Goal: Task Accomplishment & Management: Understand process/instructions

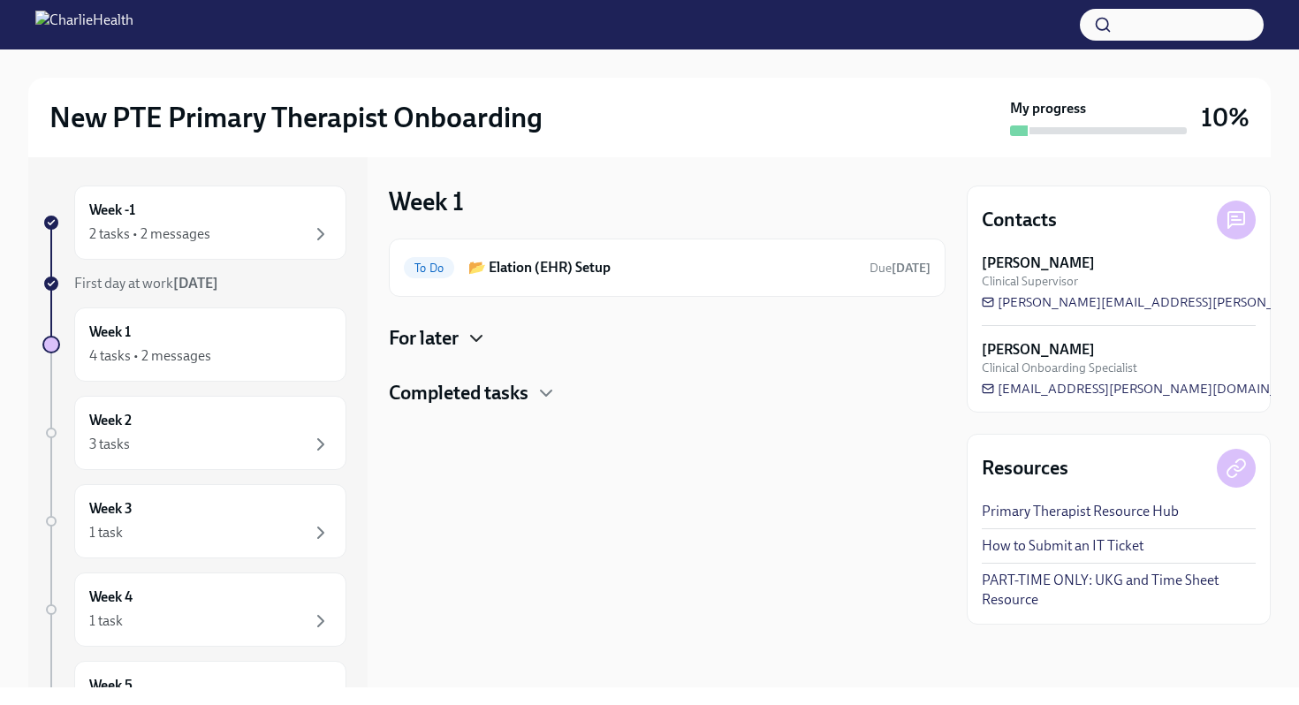
click at [479, 342] on icon "button" at bounding box center [476, 338] width 21 height 21
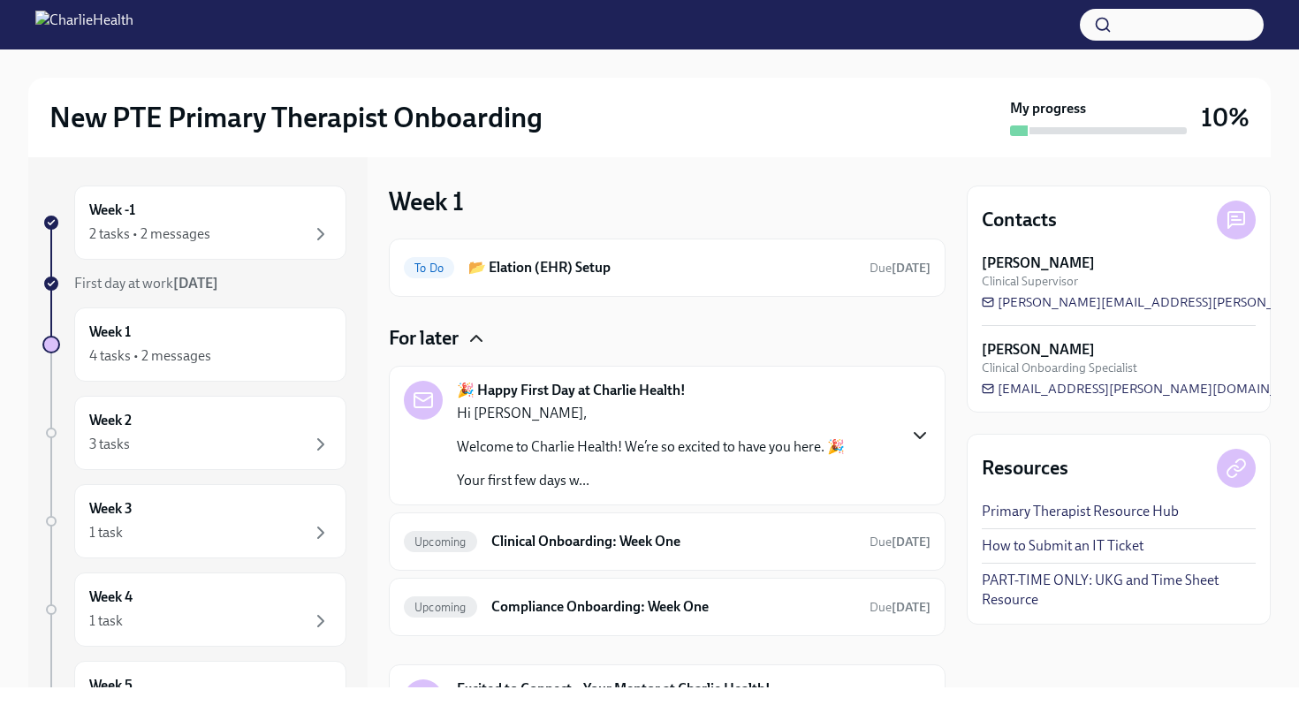
click at [915, 437] on icon "button" at bounding box center [919, 435] width 21 height 21
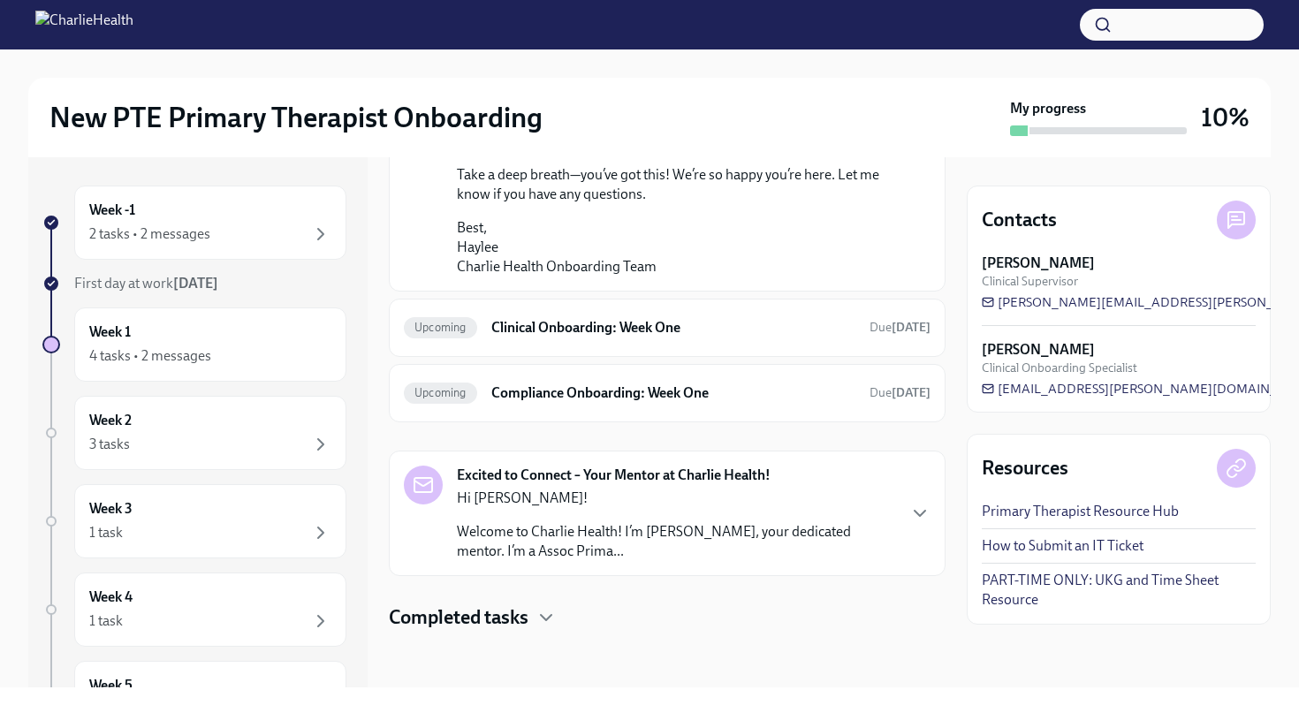
scroll to position [1476, 0]
click at [660, 338] on h6 "Clinical Onboarding: Week One" at bounding box center [673, 327] width 364 height 19
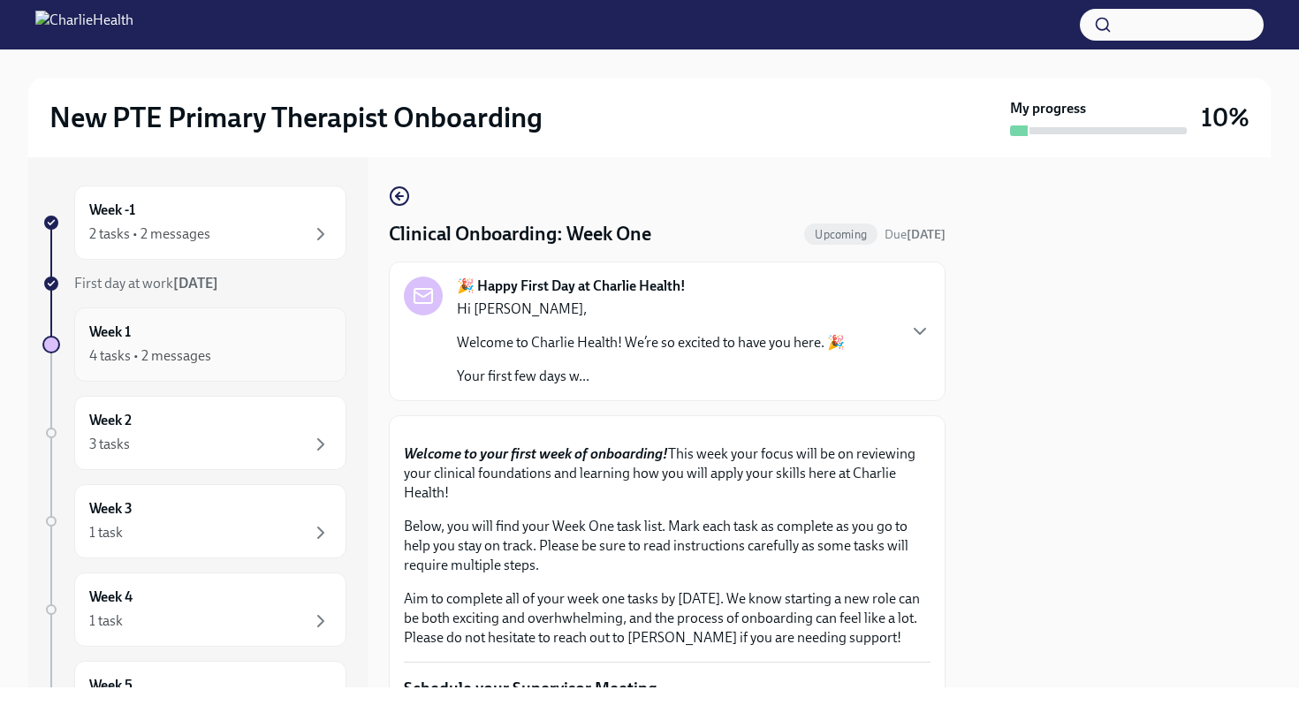
click at [199, 363] on div "4 tasks • 2 messages" at bounding box center [150, 355] width 122 height 19
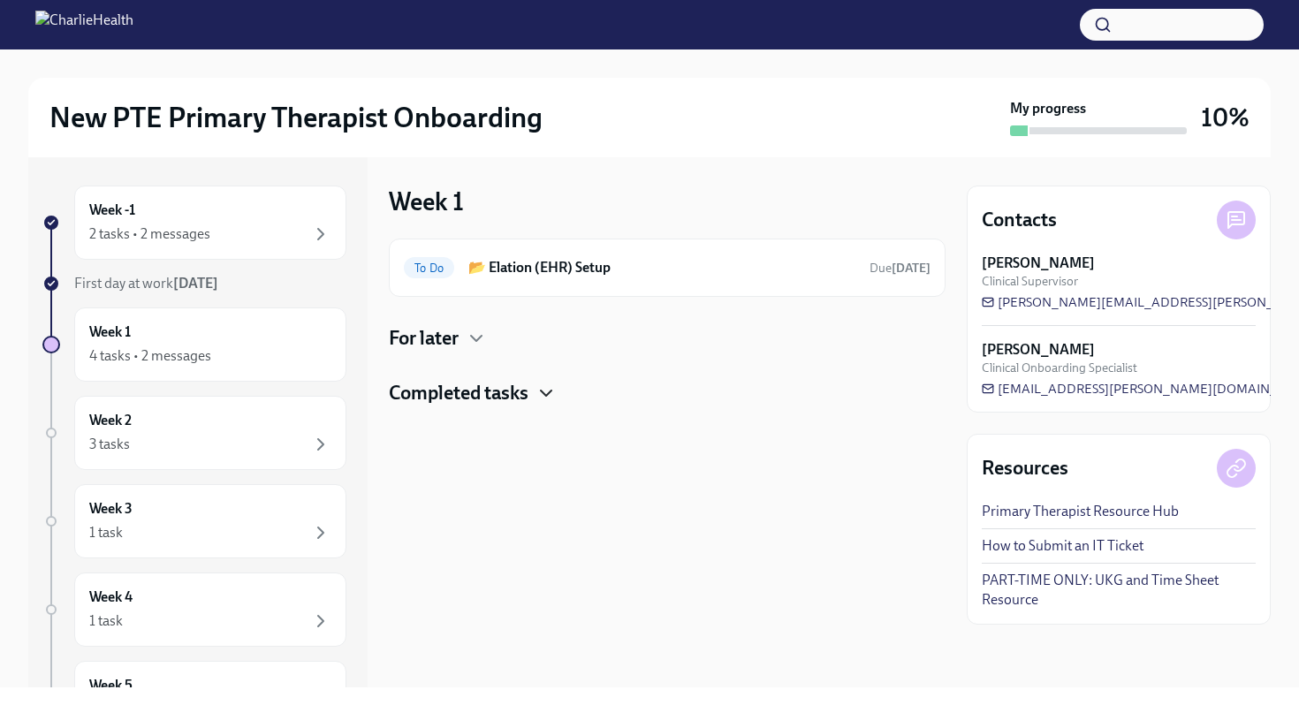
click at [537, 394] on icon "button" at bounding box center [546, 393] width 21 height 21
click at [470, 346] on icon "button" at bounding box center [476, 338] width 21 height 21
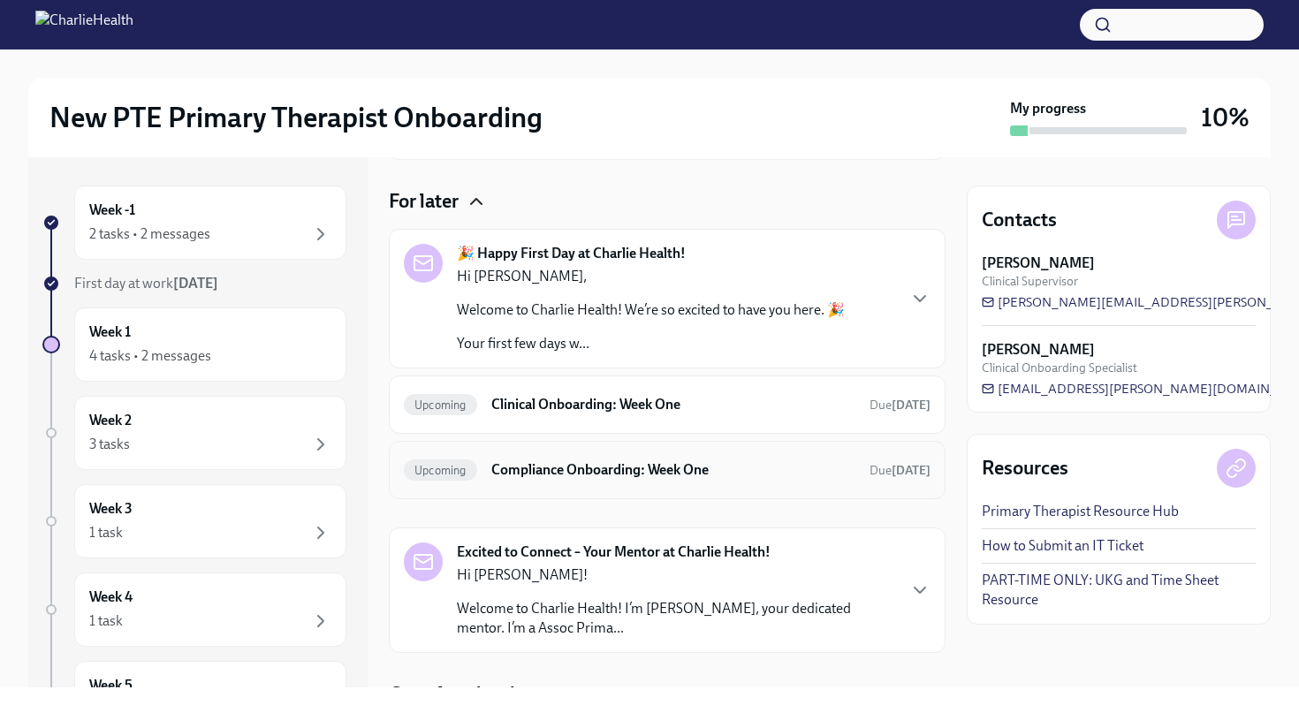
scroll to position [138, 0]
click at [491, 474] on h6 "Compliance Onboarding: Week One" at bounding box center [673, 469] width 364 height 19
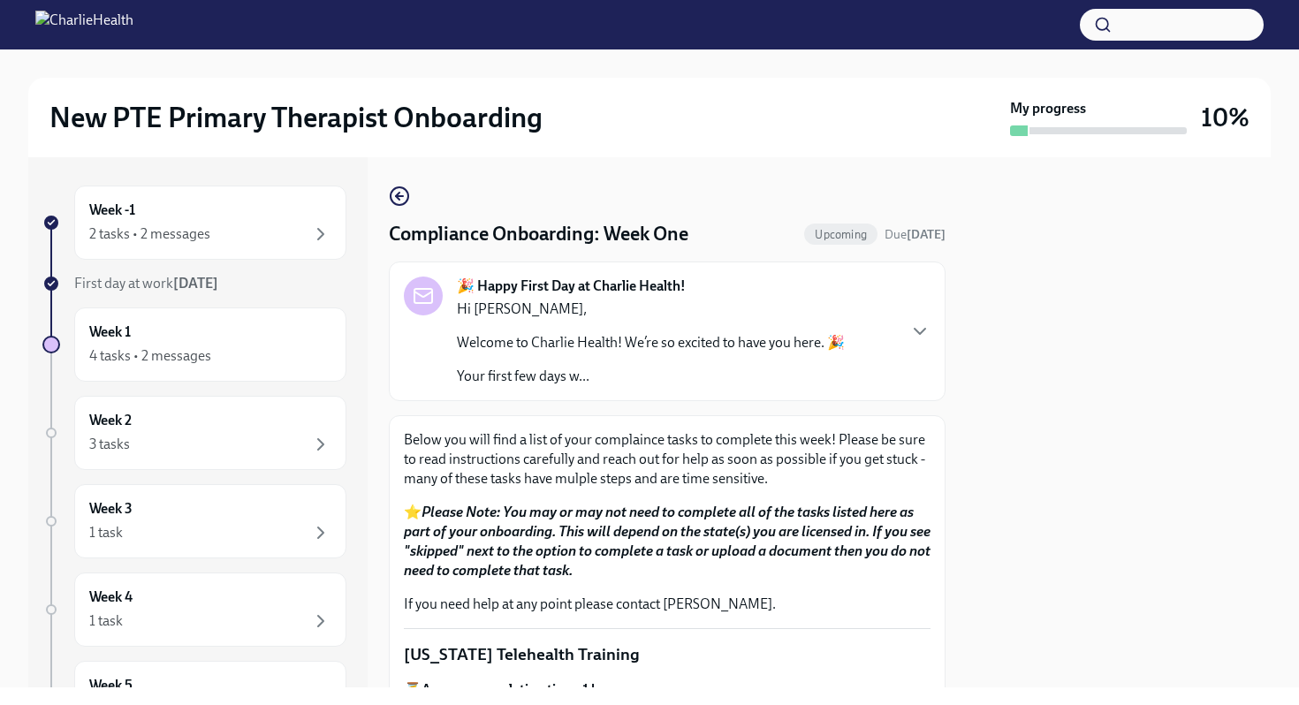
click at [599, 346] on p "Welcome to Charlie Health! We’re so excited to have you here. 🎉" at bounding box center [651, 342] width 388 height 19
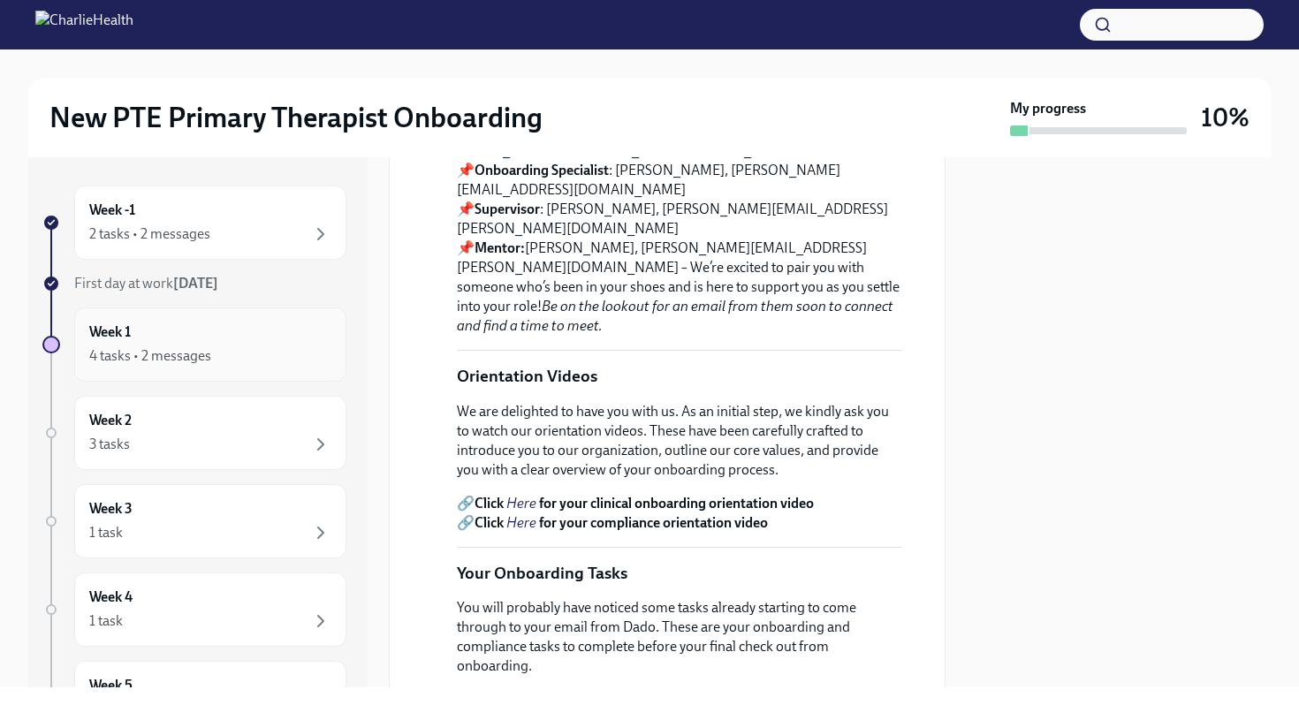
scroll to position [374, 0]
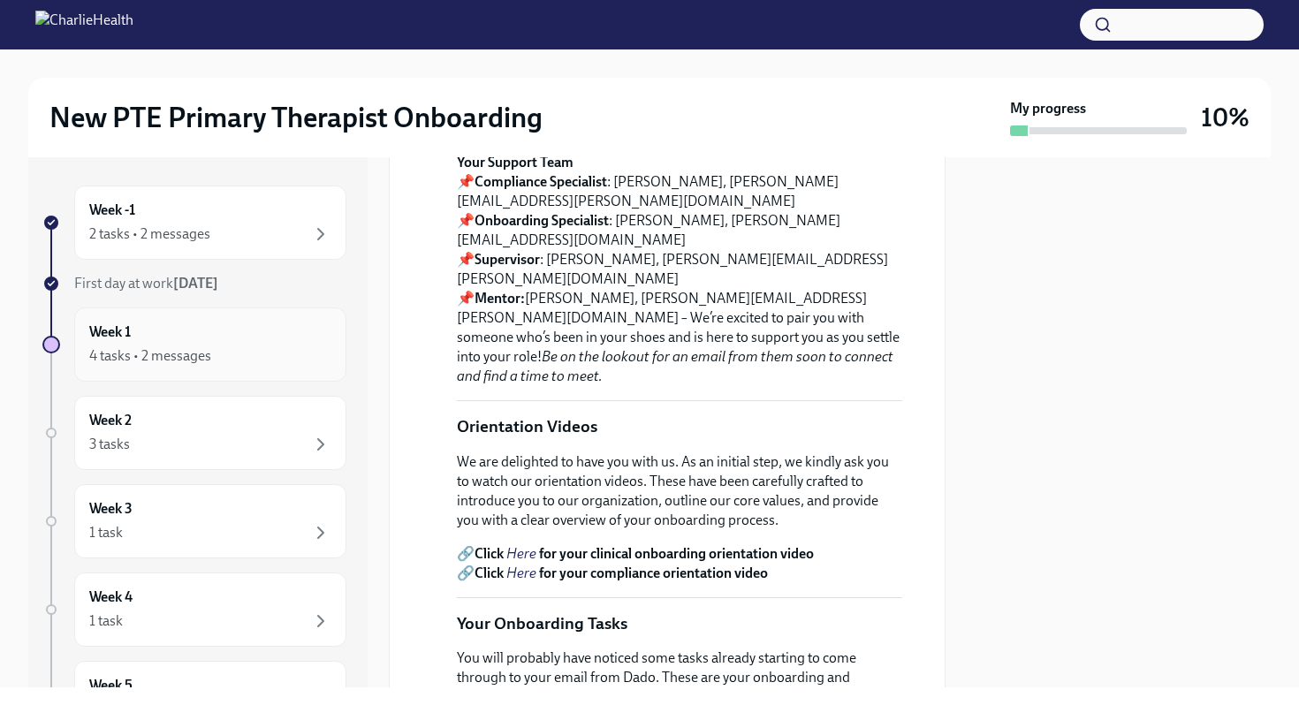
click at [185, 338] on div "Week 1 4 tasks • 2 messages" at bounding box center [210, 345] width 242 height 44
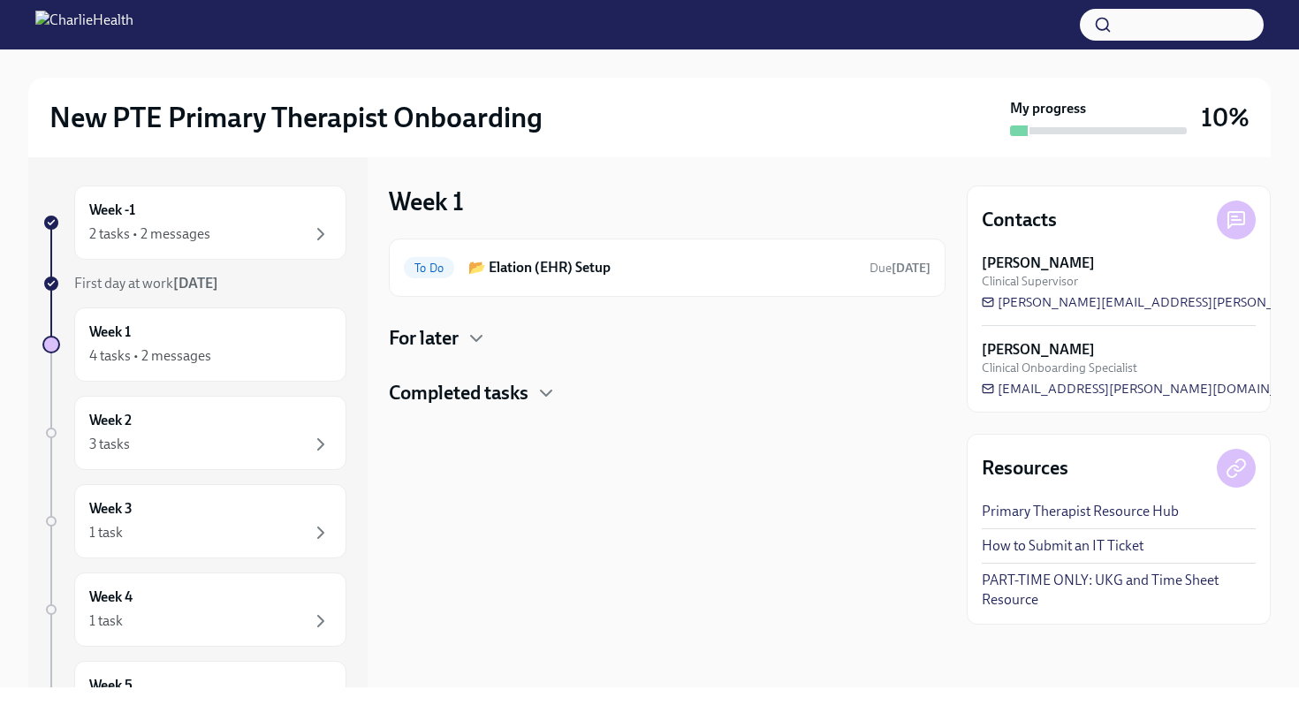
click at [444, 346] on h4 "For later" at bounding box center [424, 338] width 70 height 27
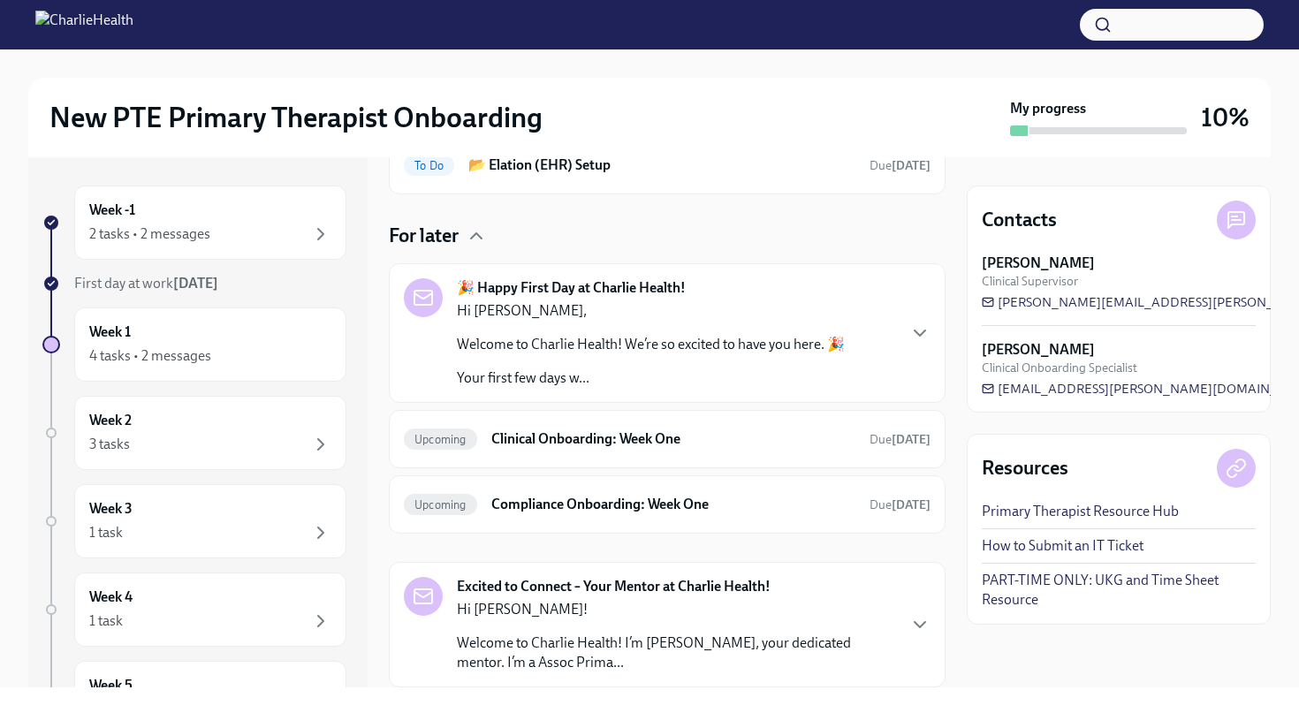
scroll to position [103, 0]
click at [470, 452] on div "Upcoming Clinical Onboarding: Week One Due [DATE]" at bounding box center [667, 438] width 527 height 28
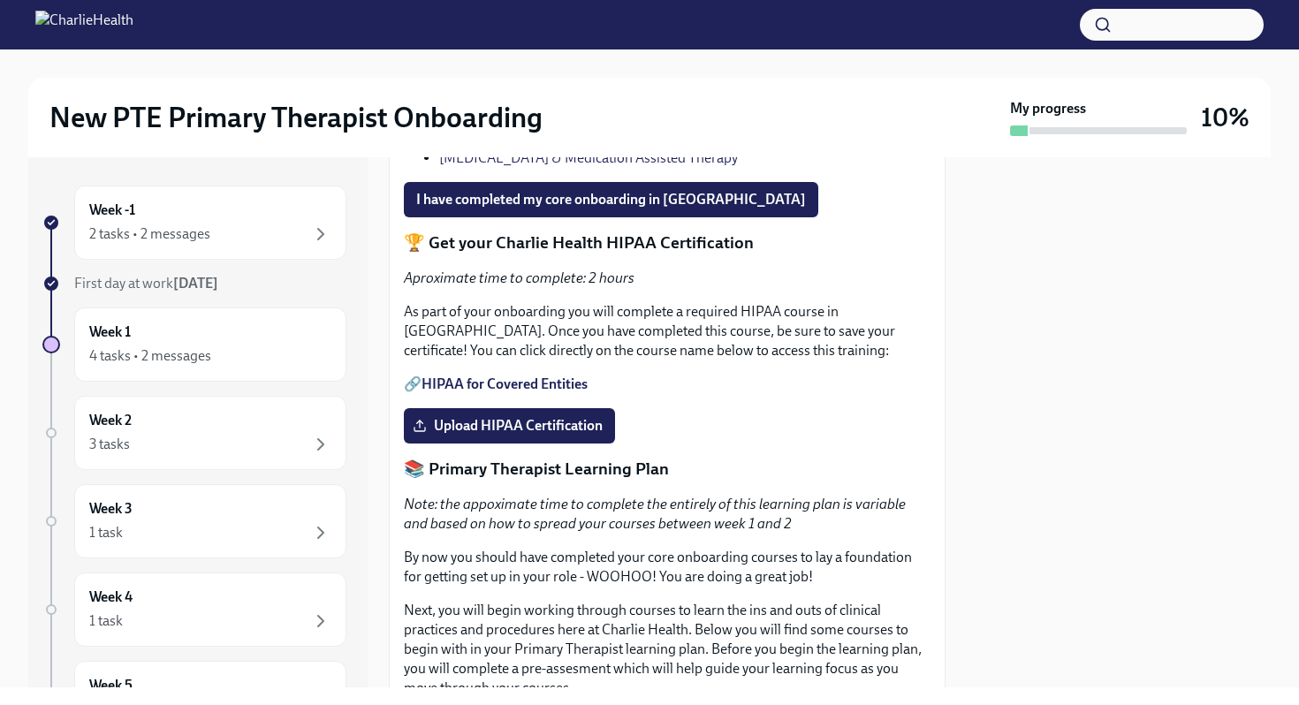
scroll to position [1542, 0]
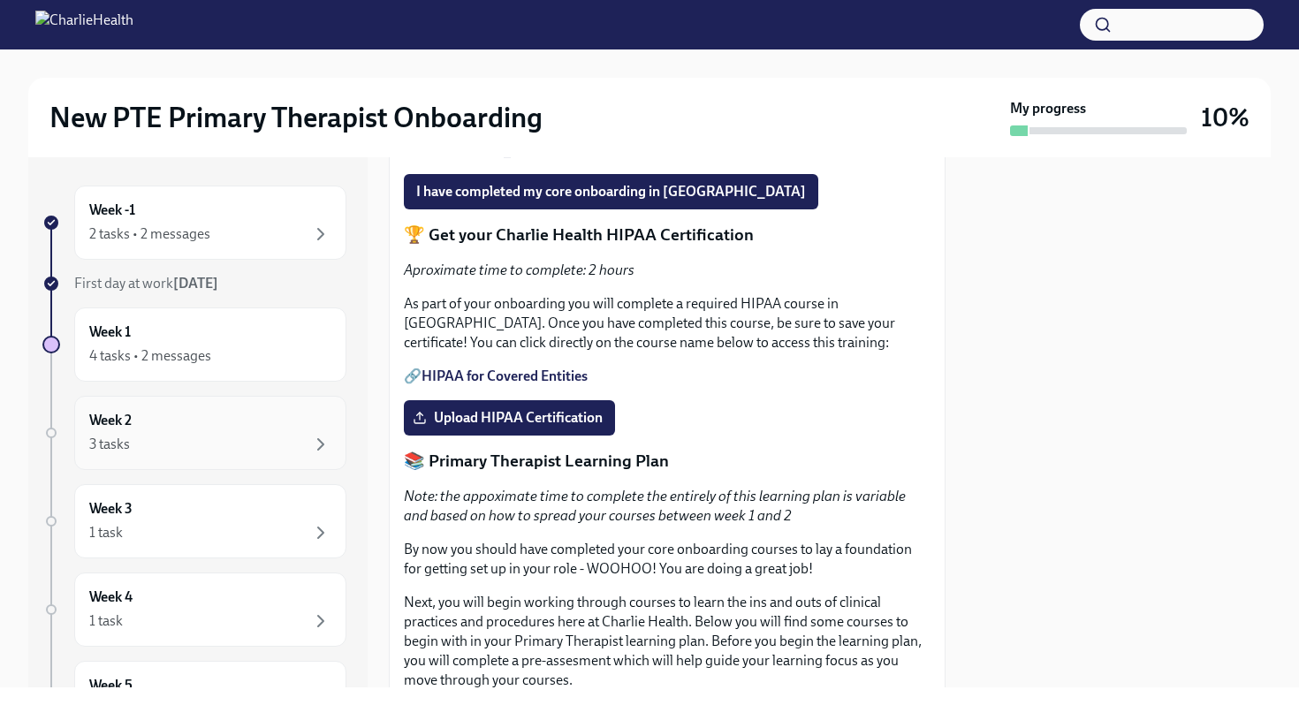
click at [250, 447] on div "3 tasks" at bounding box center [210, 444] width 242 height 21
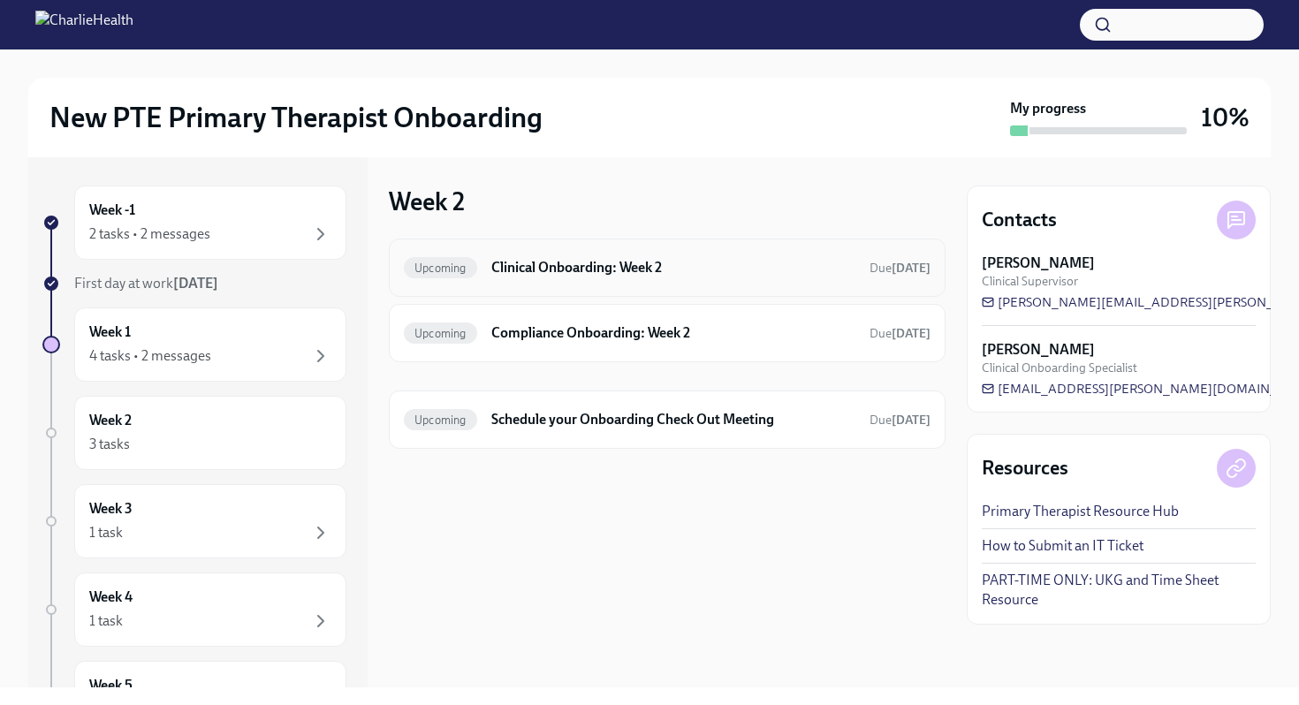
click at [566, 281] on div "Upcoming Clinical Onboarding: Week 2 Due [DATE]" at bounding box center [667, 268] width 527 height 28
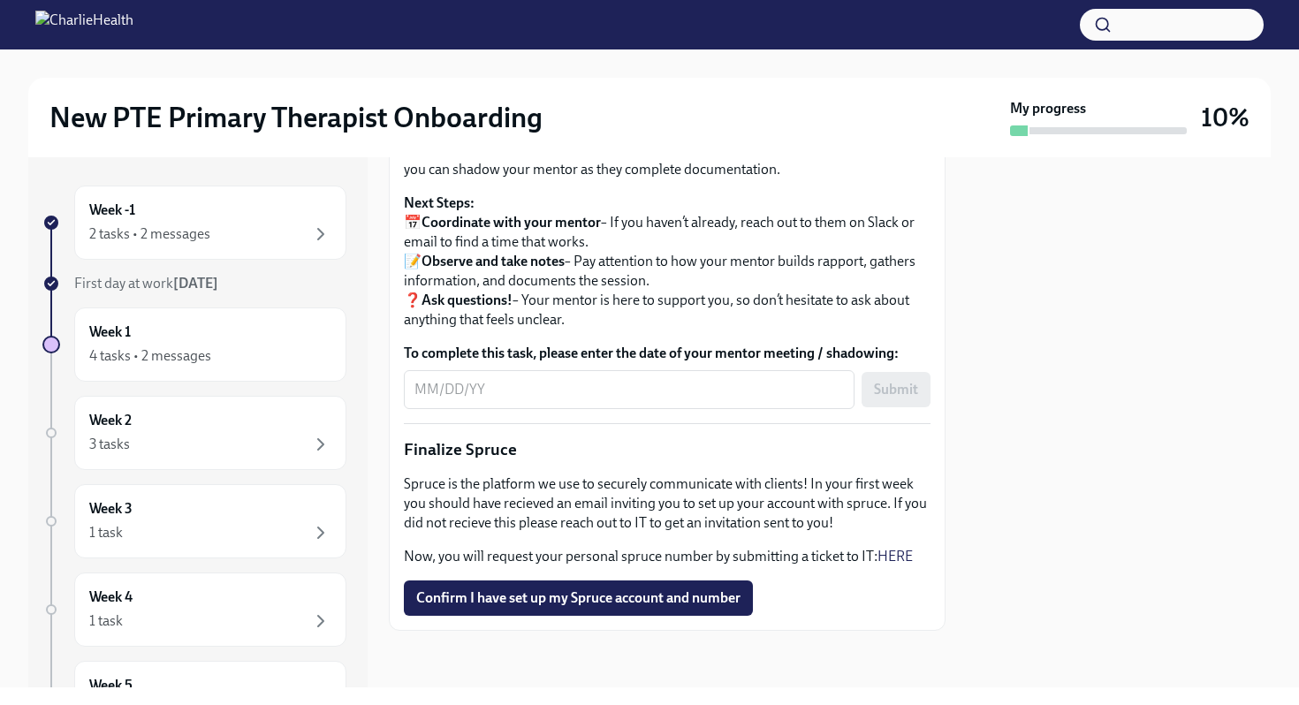
scroll to position [2047, 0]
click at [220, 442] on div "3 tasks" at bounding box center [210, 444] width 242 height 21
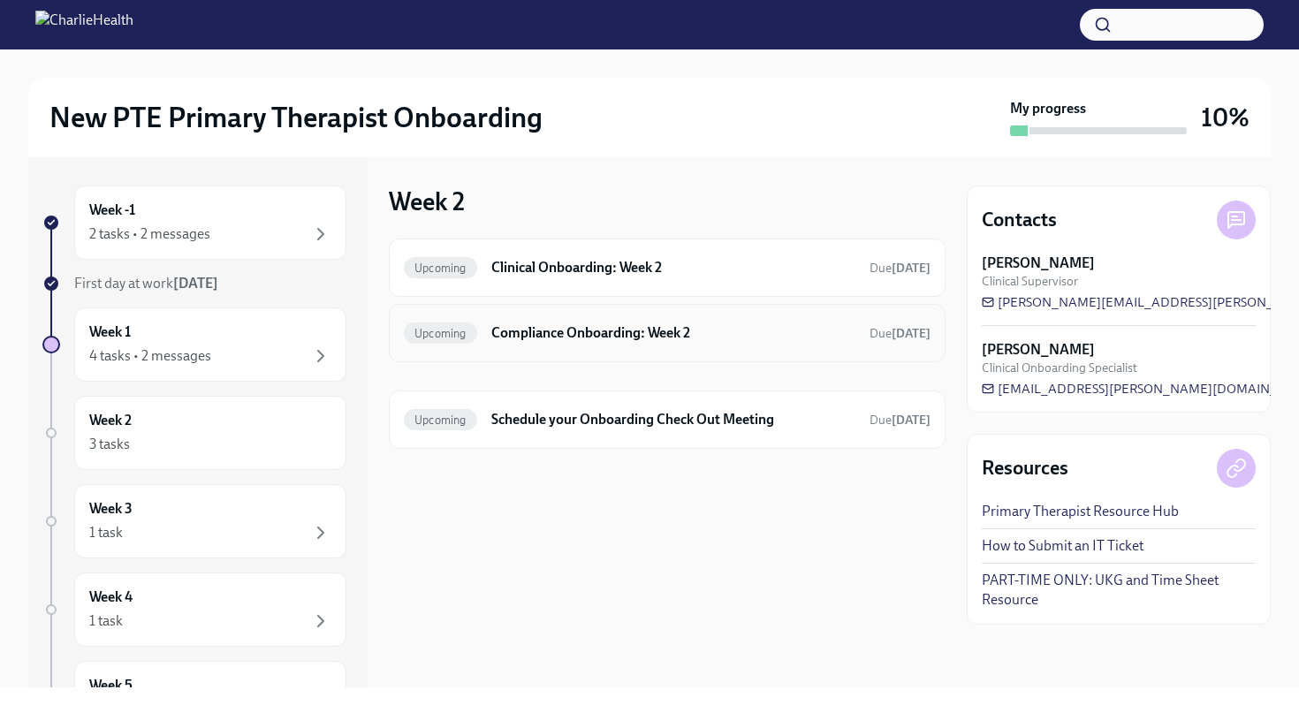
click at [580, 332] on h6 "Compliance Onboarding: Week 2" at bounding box center [673, 332] width 364 height 19
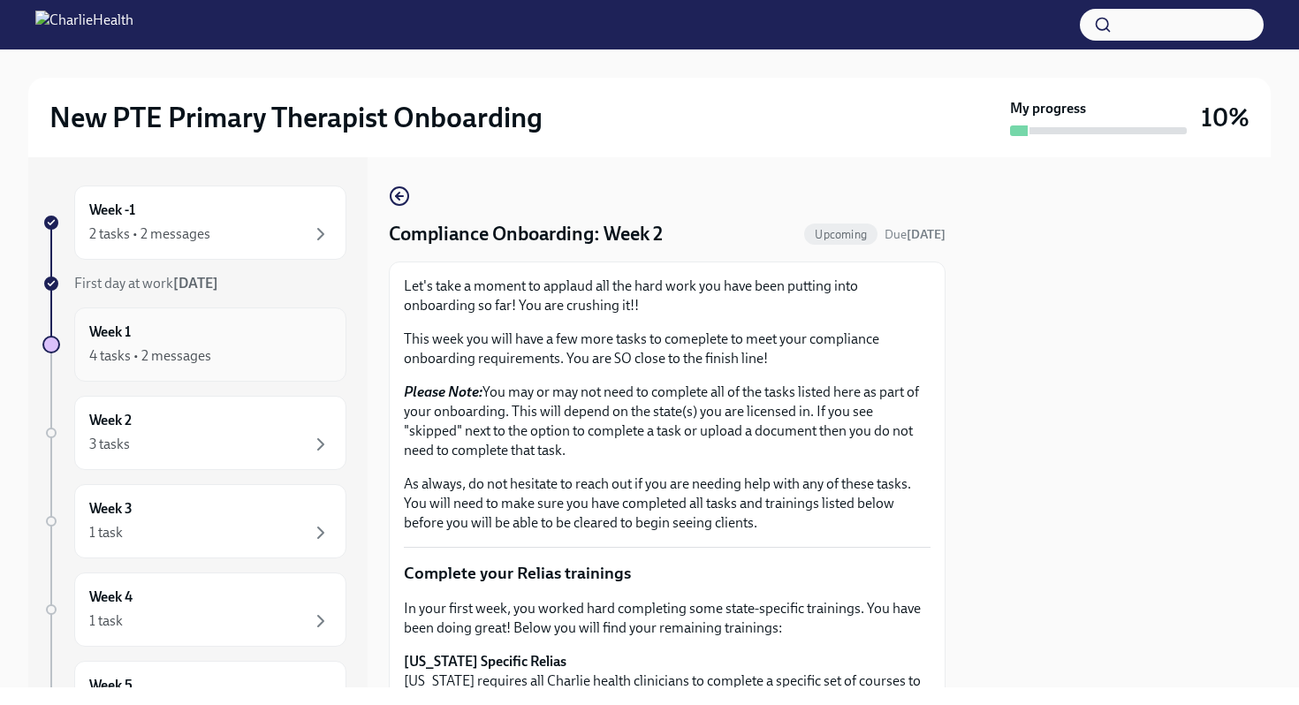
click at [186, 341] on div "Week 1 4 tasks • 2 messages" at bounding box center [210, 345] width 242 height 44
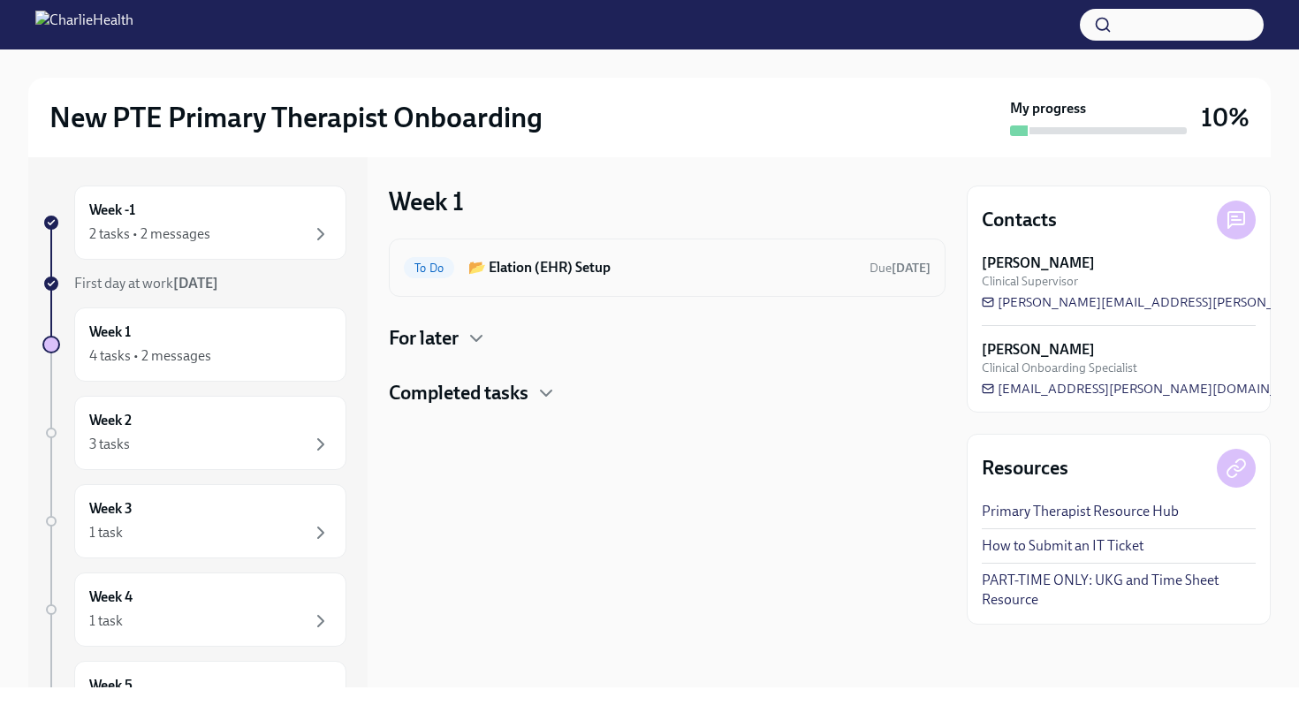
click at [787, 272] on h6 "📂 Elation (EHR) Setup" at bounding box center [661, 267] width 387 height 19
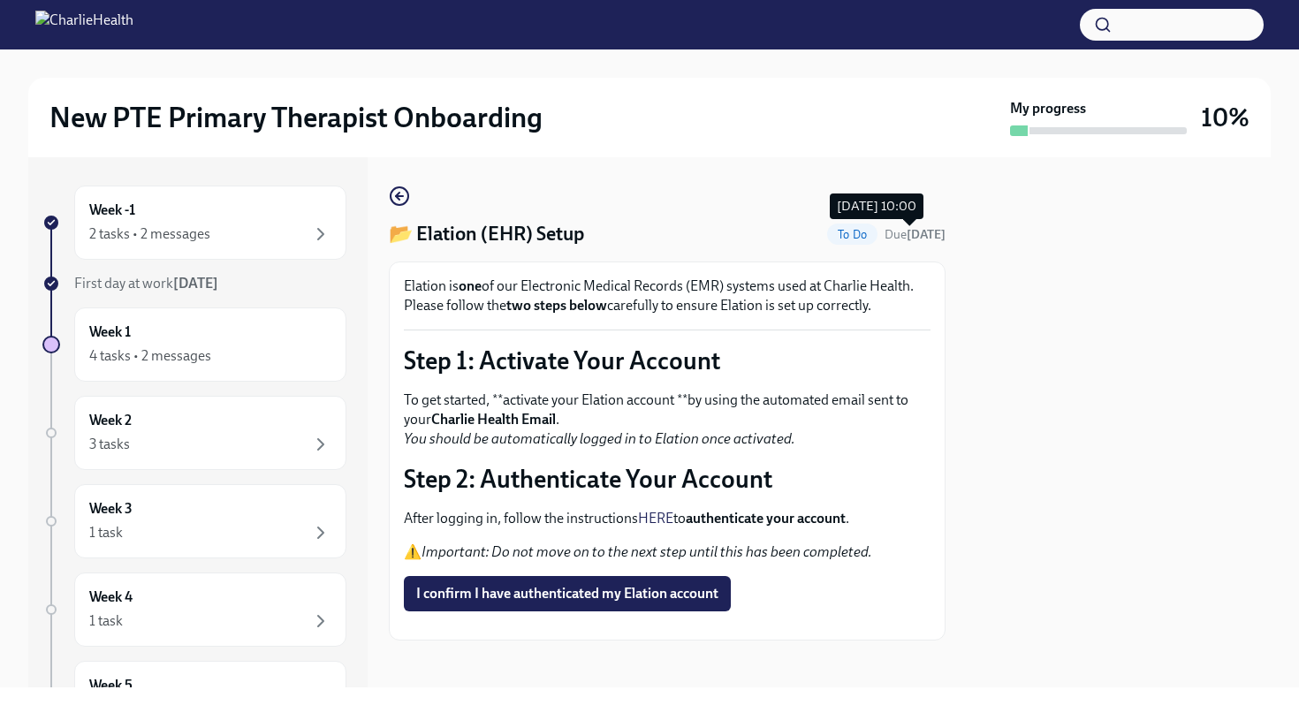
click at [928, 233] on strong "[DATE]" at bounding box center [926, 234] width 39 height 15
click at [233, 359] on div "4 tasks • 2 messages" at bounding box center [210, 356] width 242 height 21
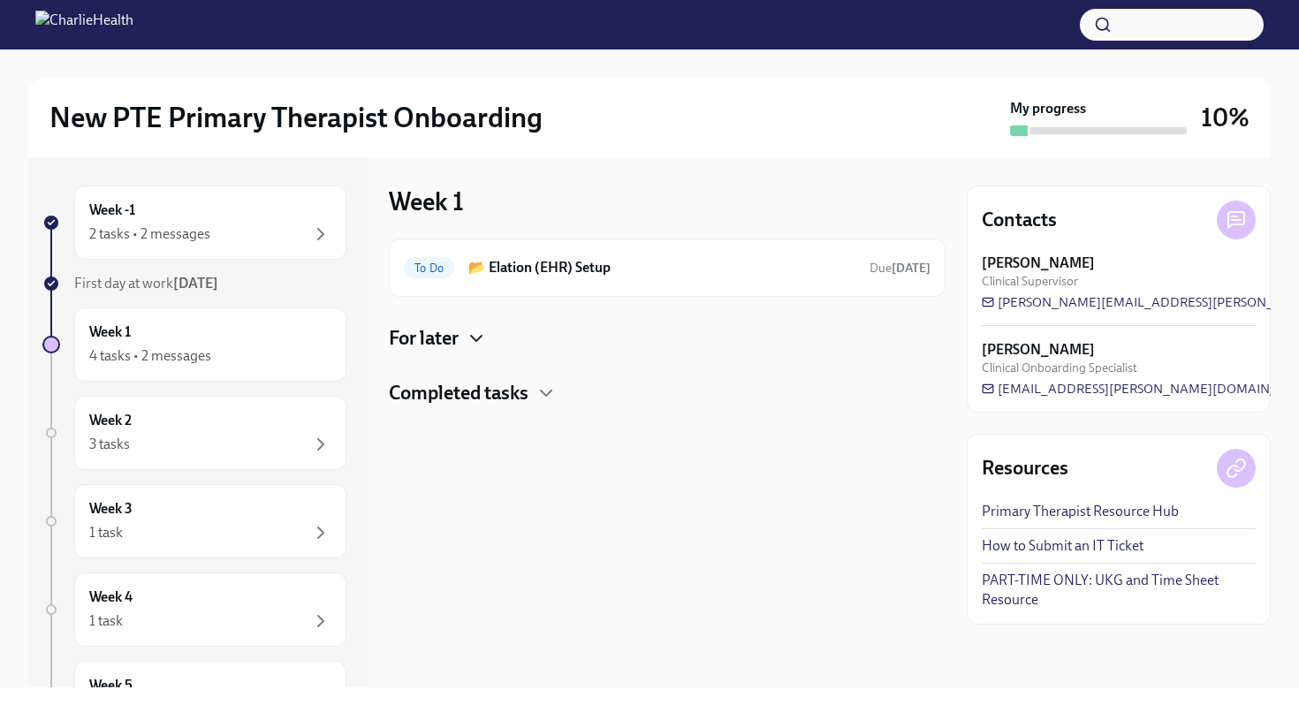
click at [475, 344] on icon "button" at bounding box center [476, 338] width 21 height 21
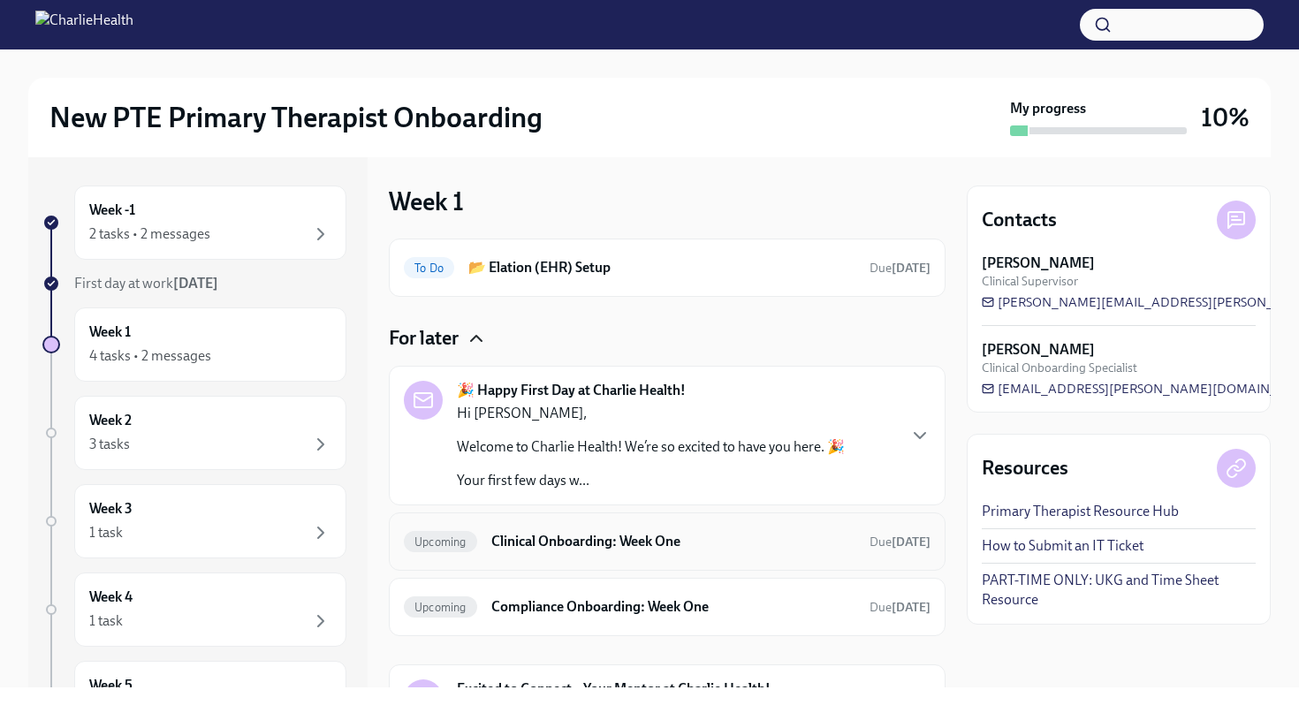
click at [658, 536] on h6 "Clinical Onboarding: Week One" at bounding box center [673, 541] width 364 height 19
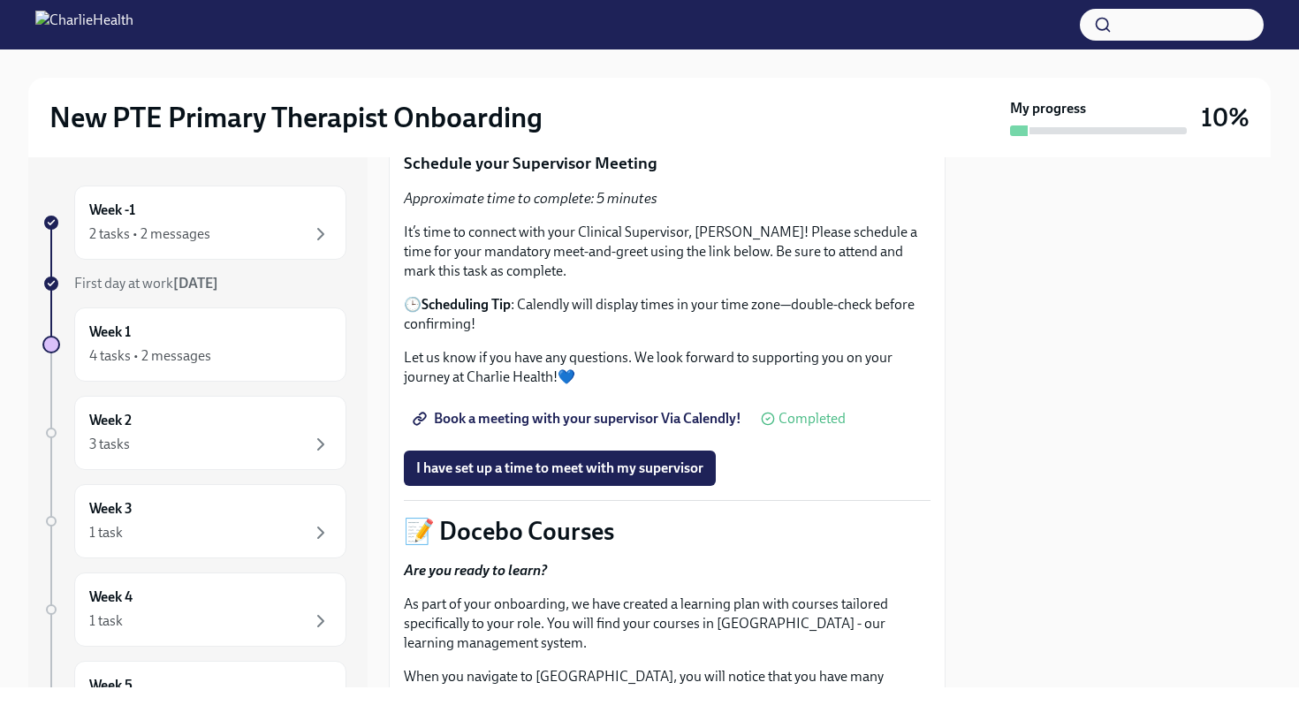
scroll to position [603, 0]
